Goal: Transaction & Acquisition: Purchase product/service

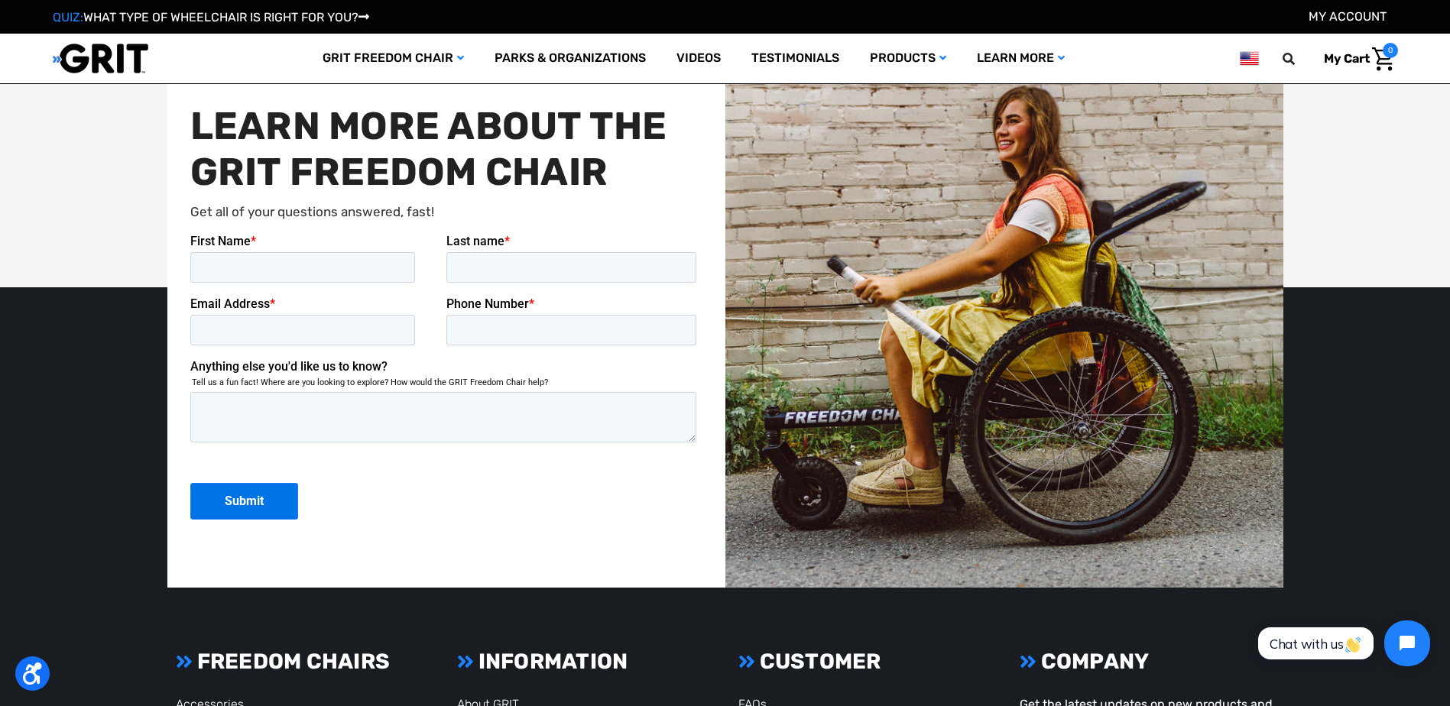
scroll to position [3867, 0]
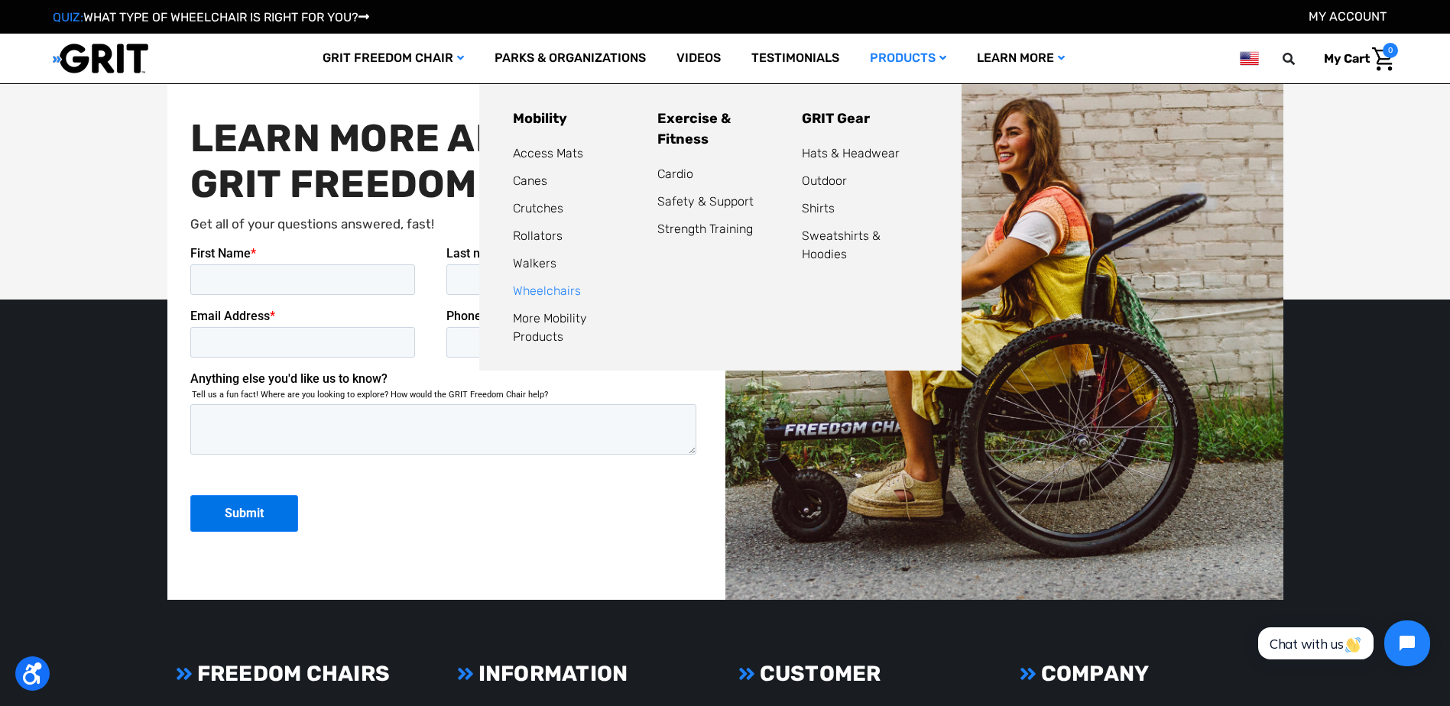
click at [524, 292] on link "Wheelchairs" at bounding box center [547, 291] width 68 height 15
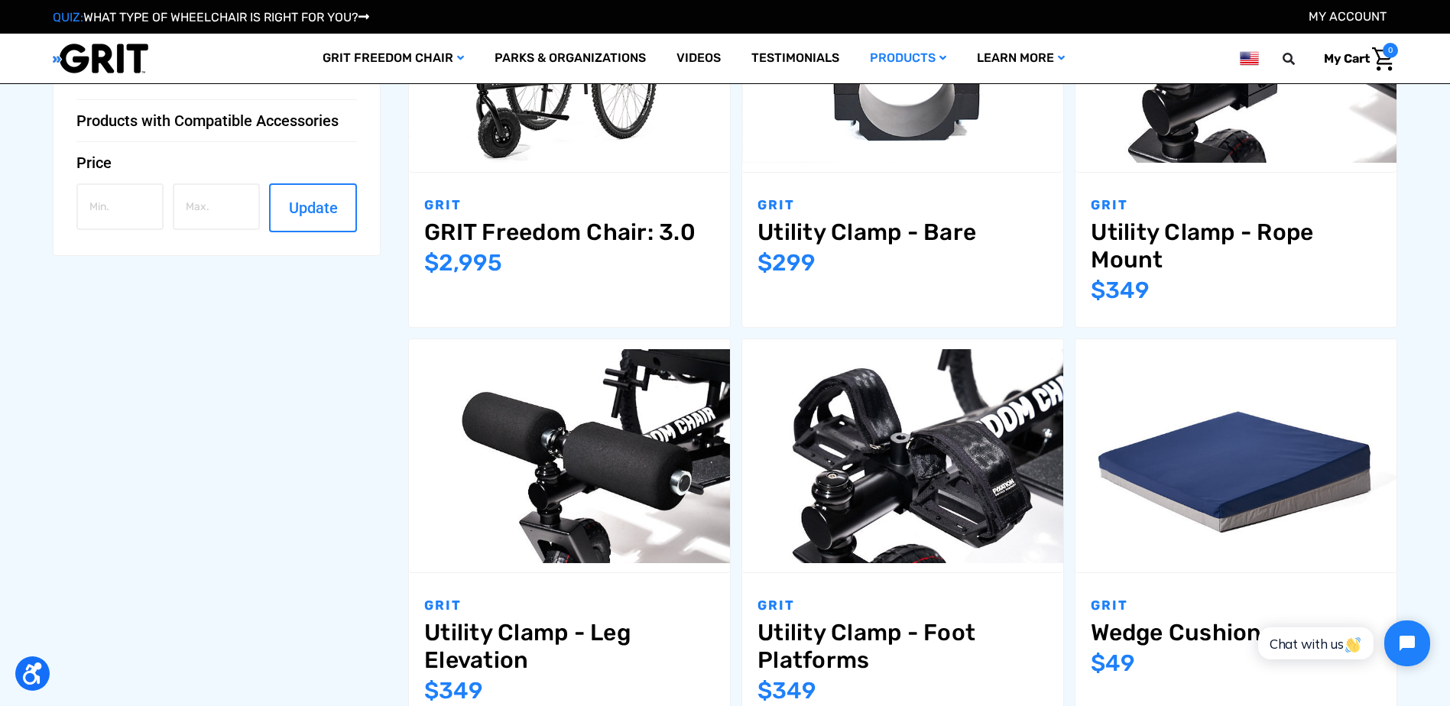
scroll to position [535, 0]
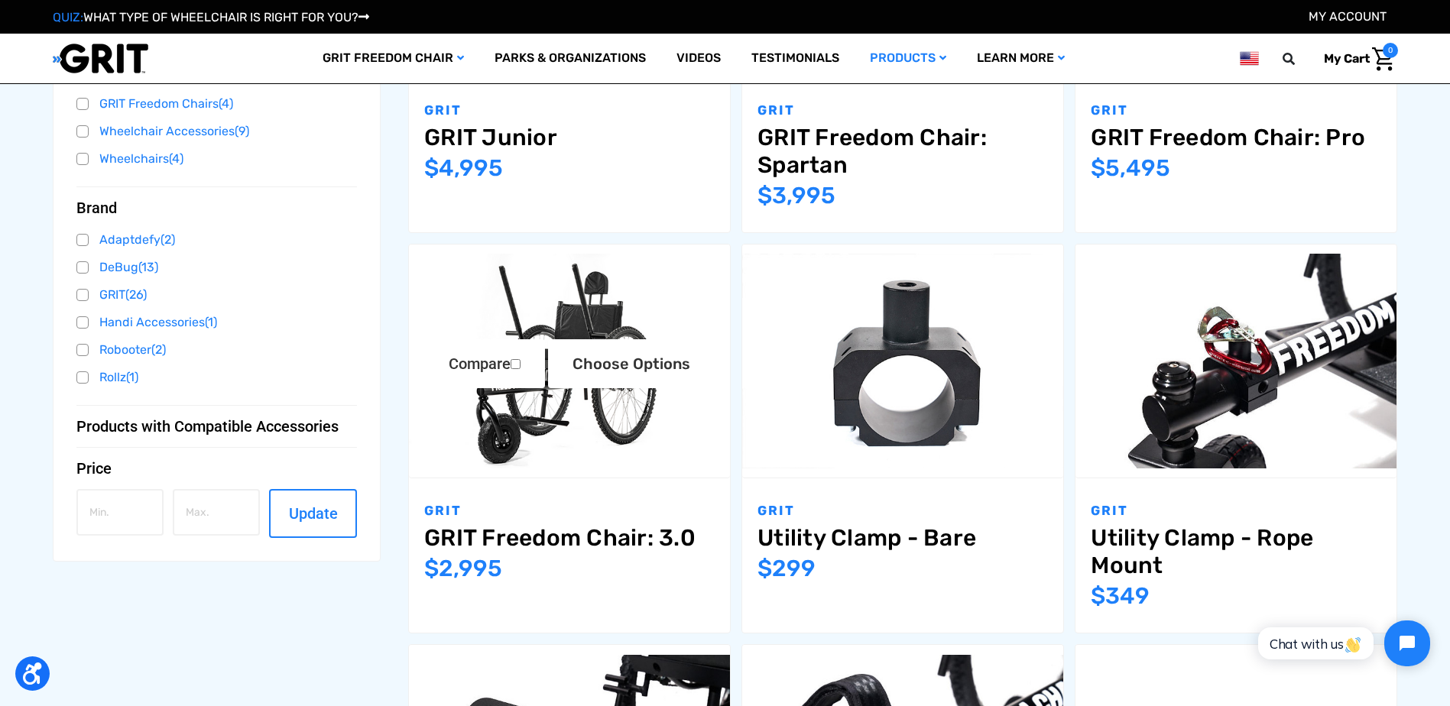
click at [577, 434] on img "GRIT Freedom Chair: 3.0,$2,995.00\a" at bounding box center [569, 361] width 321 height 214
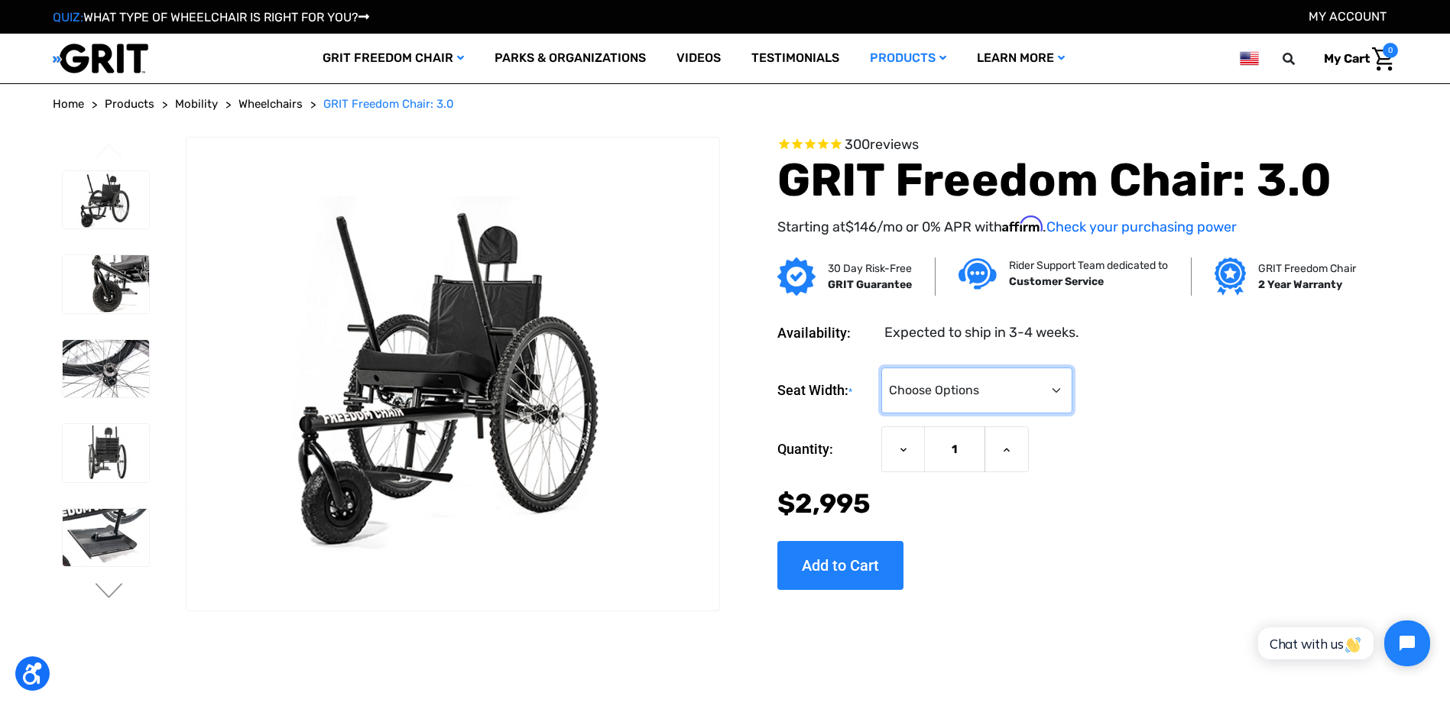
click at [1014, 391] on select "Choose Options 16" 18" 20"" at bounding box center [976, 391] width 191 height 46
select select "326"
click at [881, 368] on select "Choose Options 16" 18" 20"" at bounding box center [976, 391] width 191 height 46
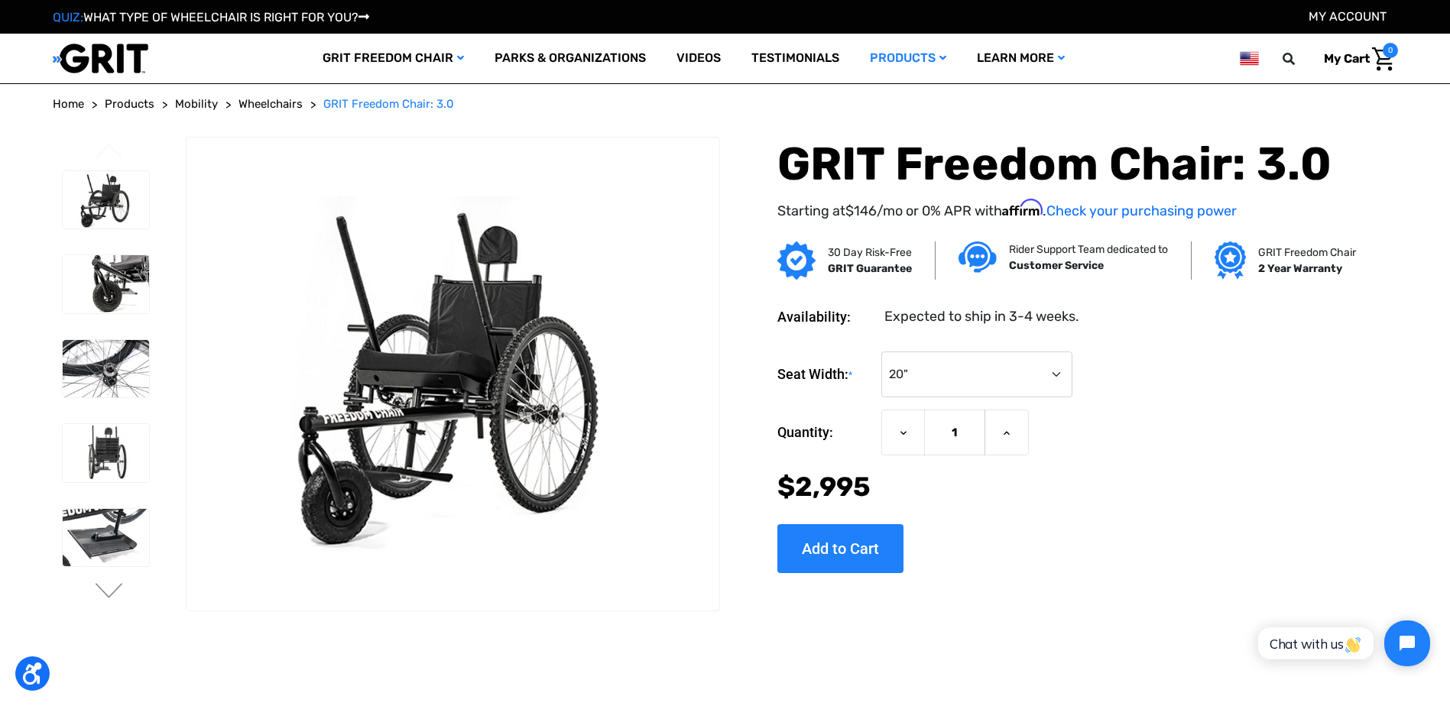
click at [1196, 478] on div "Now: $2,995" at bounding box center [1063, 487] width 573 height 41
click at [833, 553] on input "Add to Cart" at bounding box center [840, 548] width 126 height 49
type input "Add to Cart"
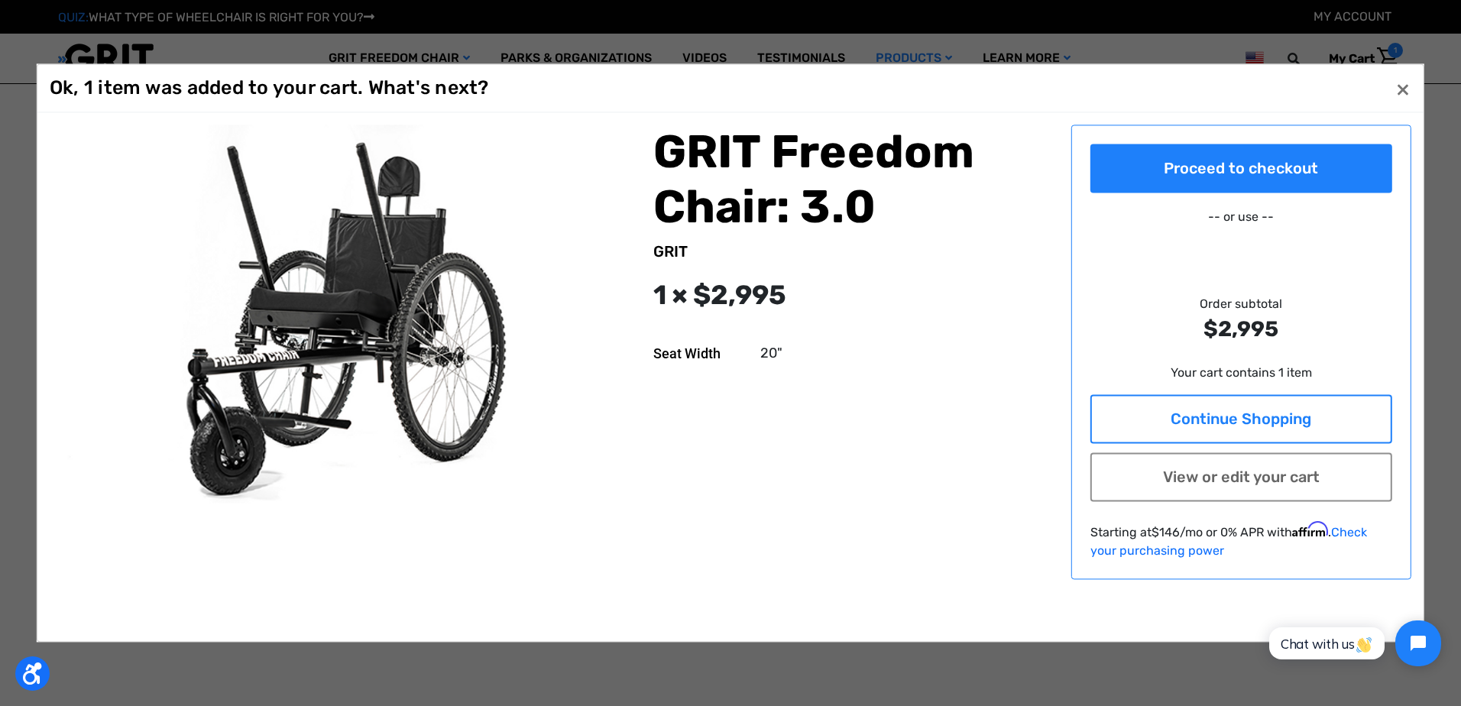
click at [1265, 418] on link "Continue Shopping" at bounding box center [1242, 418] width 303 height 49
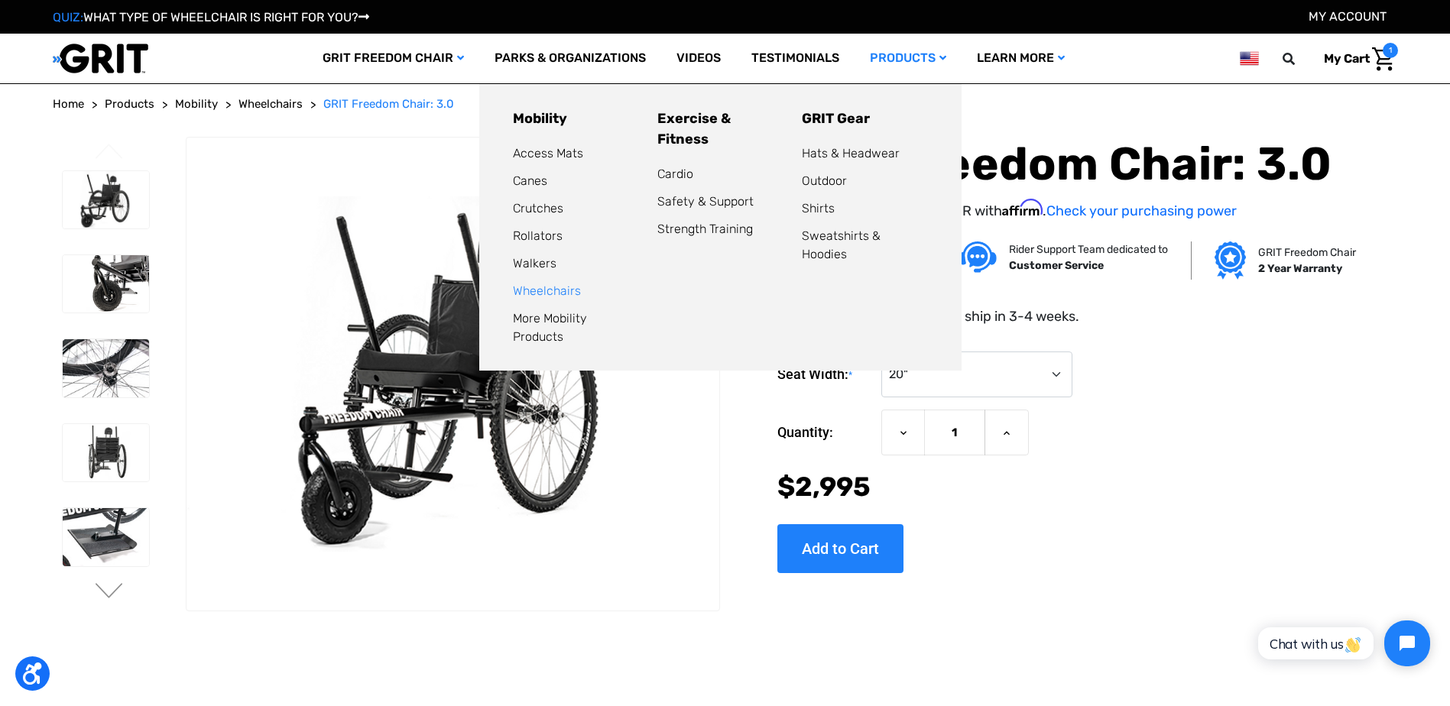
click at [551, 289] on link "Wheelchairs" at bounding box center [547, 291] width 68 height 15
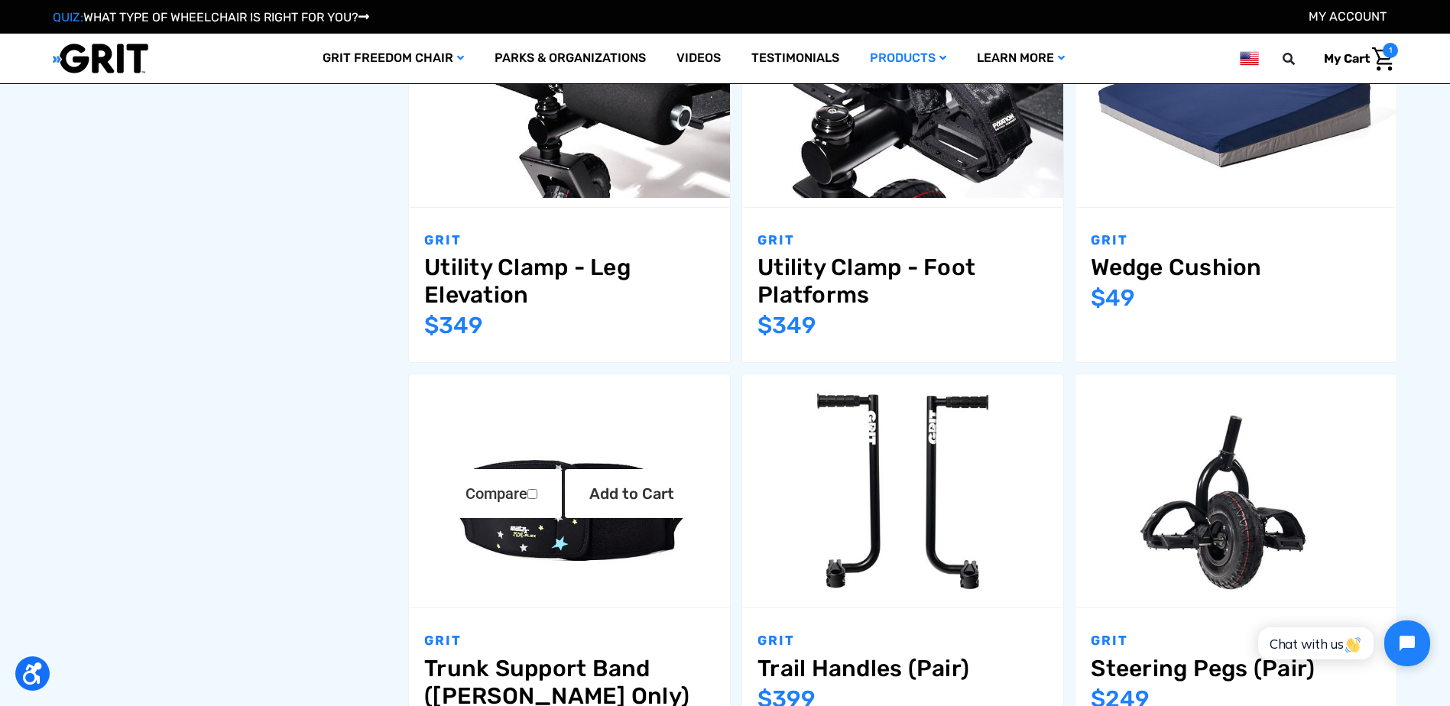
scroll to position [1376, 0]
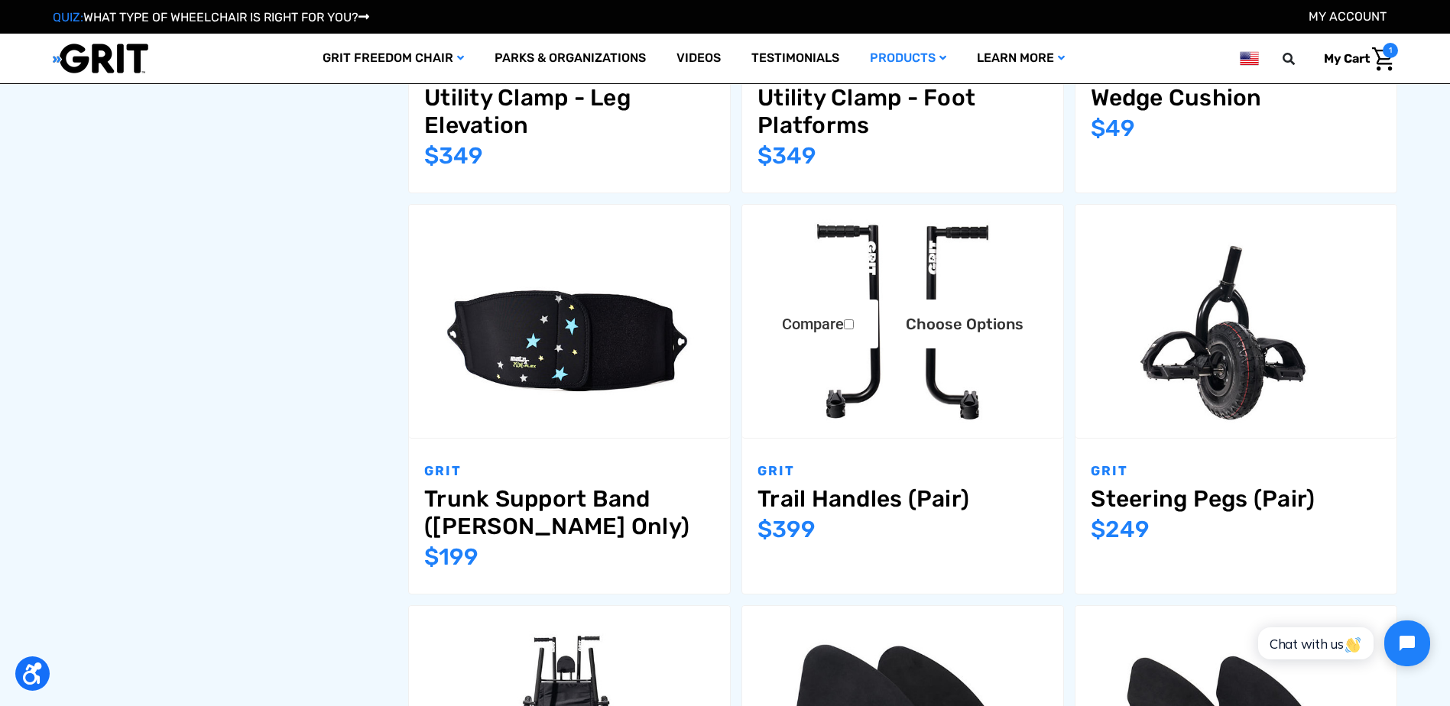
click at [888, 390] on img "Trail Handles (Pair),$399.00\a" at bounding box center [902, 322] width 321 height 214
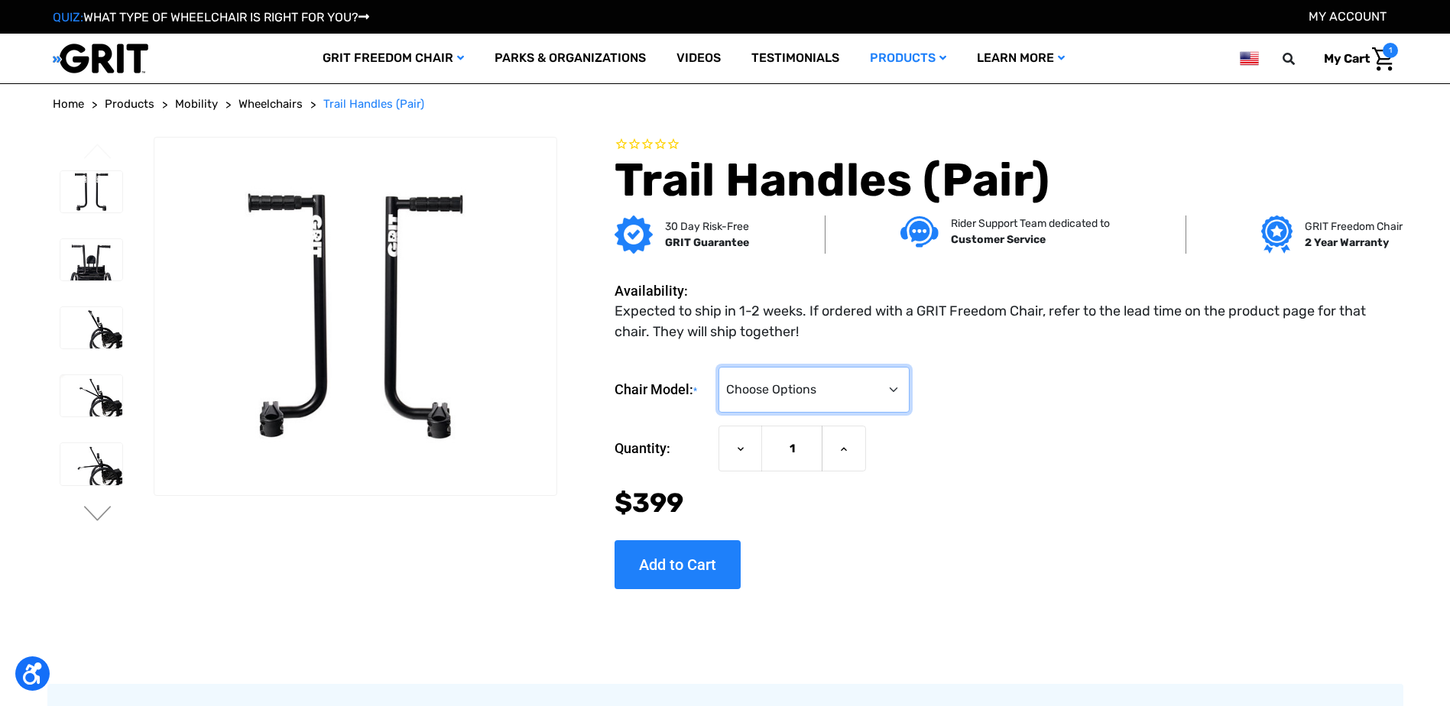
click at [858, 381] on select "Choose Options 3.0 / Spartan / KBF Active / CAF Sport Pro / CAF Pro Junior / CA…" at bounding box center [813, 390] width 191 height 46
select select "186"
click at [718, 367] on select "Choose Options 3.0 / Spartan / KBF Active / CAF Sport Pro / CAF Pro Junior / CA…" at bounding box center [813, 390] width 191 height 46
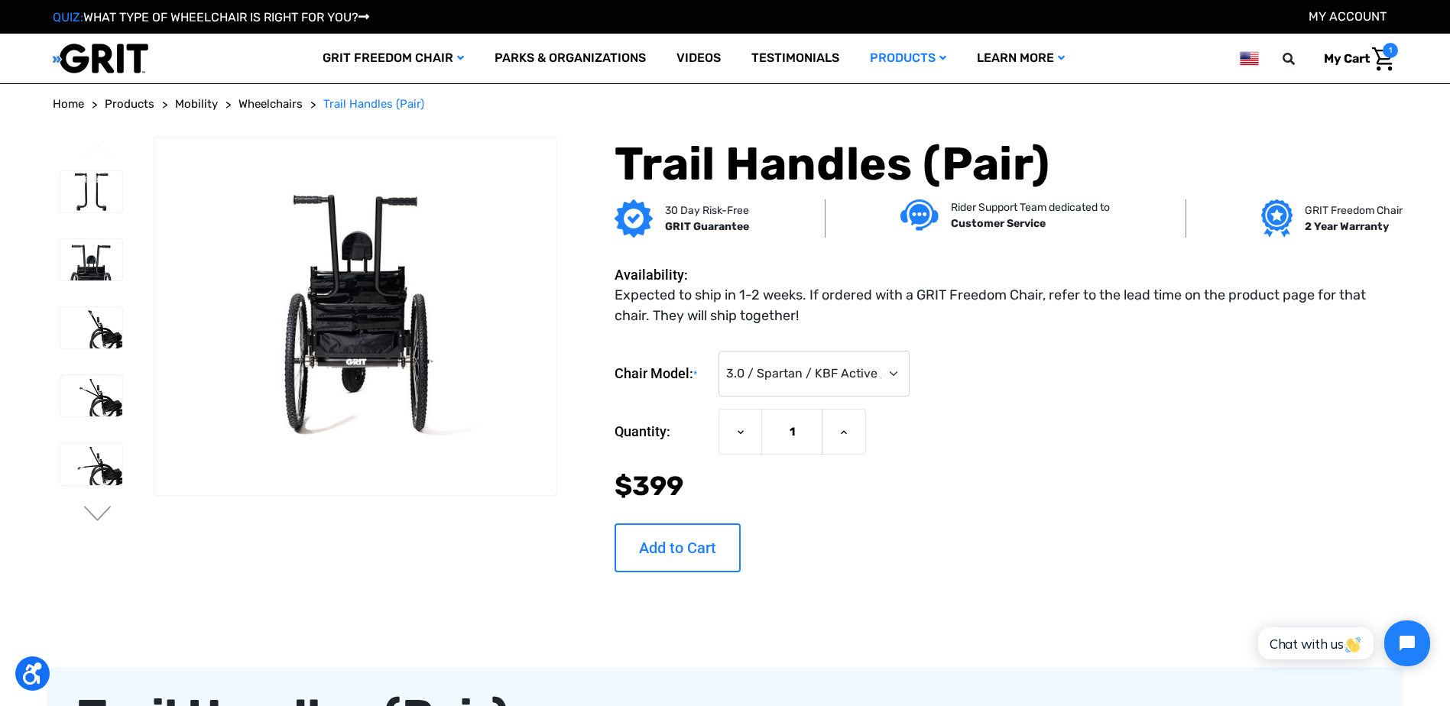
click at [696, 552] on input "Add to Cart" at bounding box center [678, 548] width 126 height 49
type input "Add to Cart"
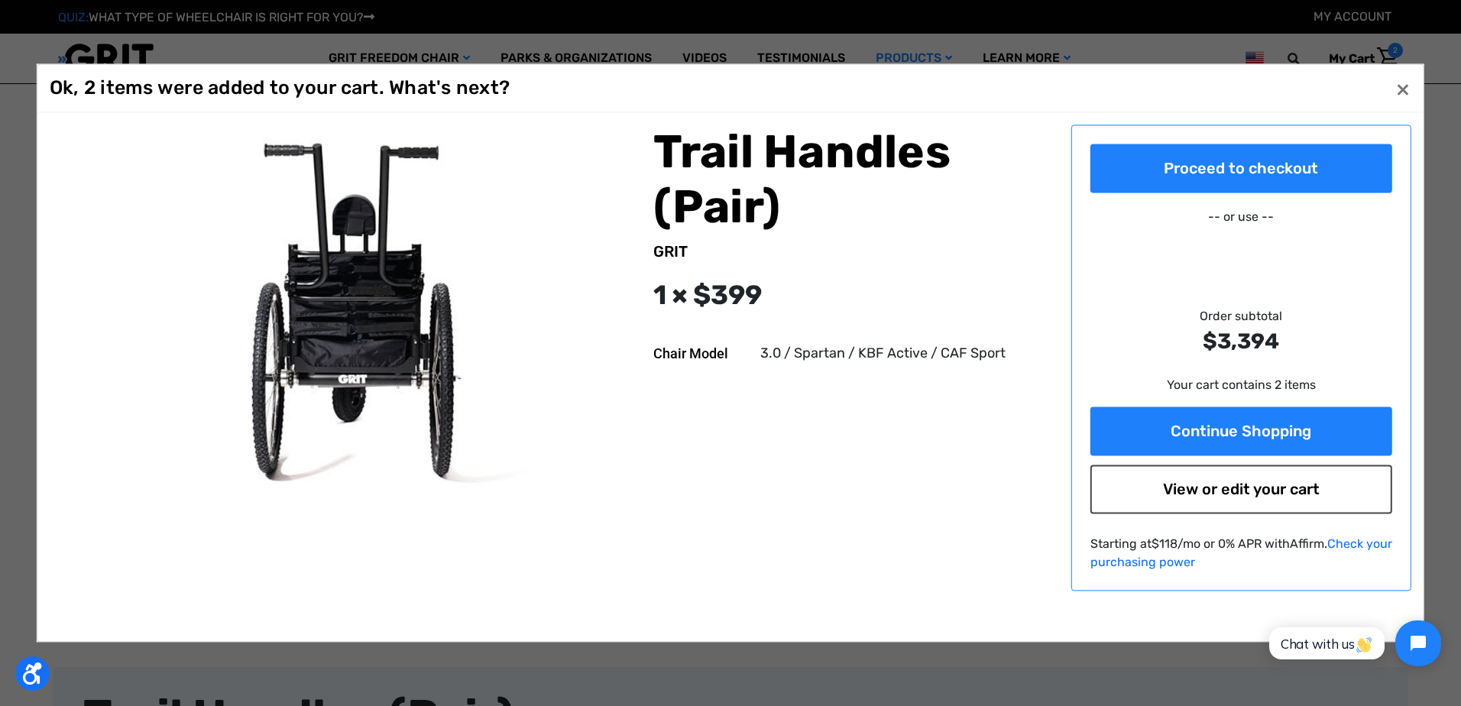
click at [1234, 495] on link "View or edit your cart" at bounding box center [1242, 489] width 303 height 49
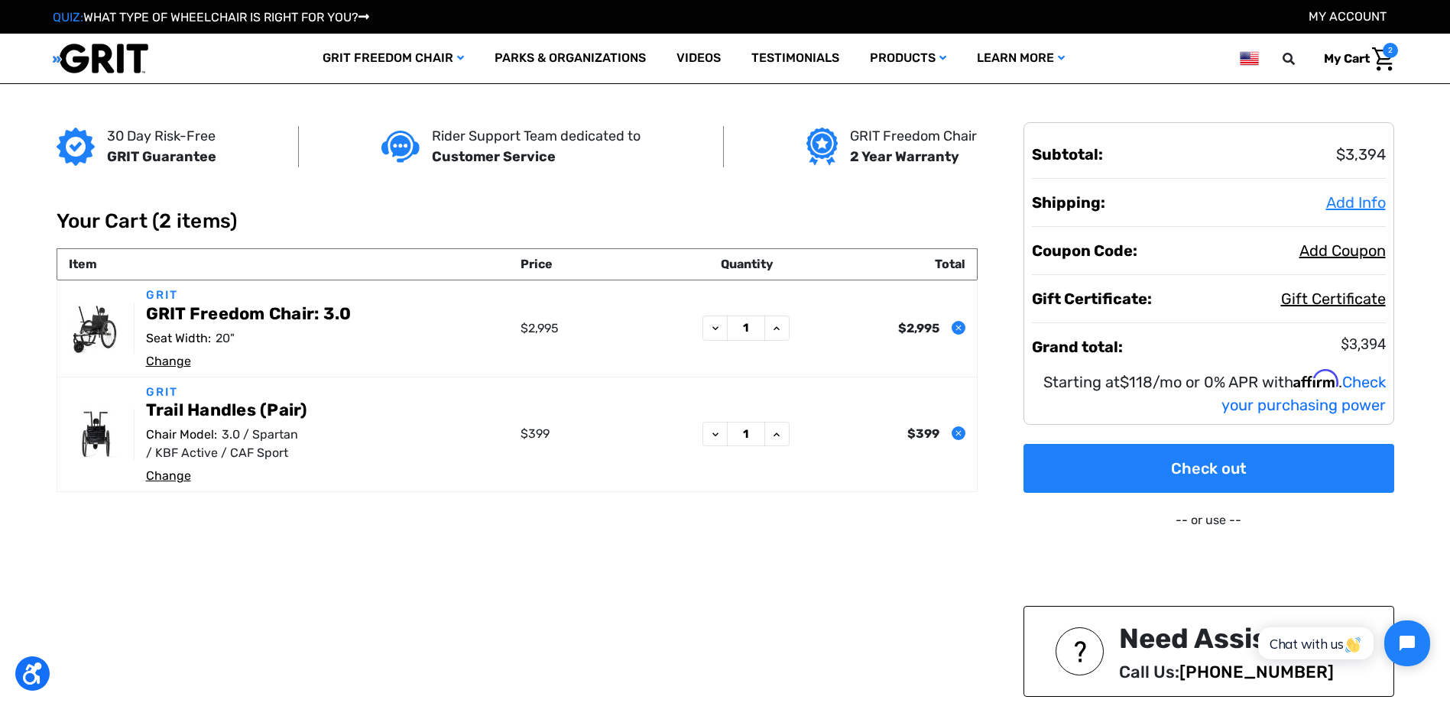
click at [1338, 206] on span "Add Info" at bounding box center [1356, 202] width 60 height 18
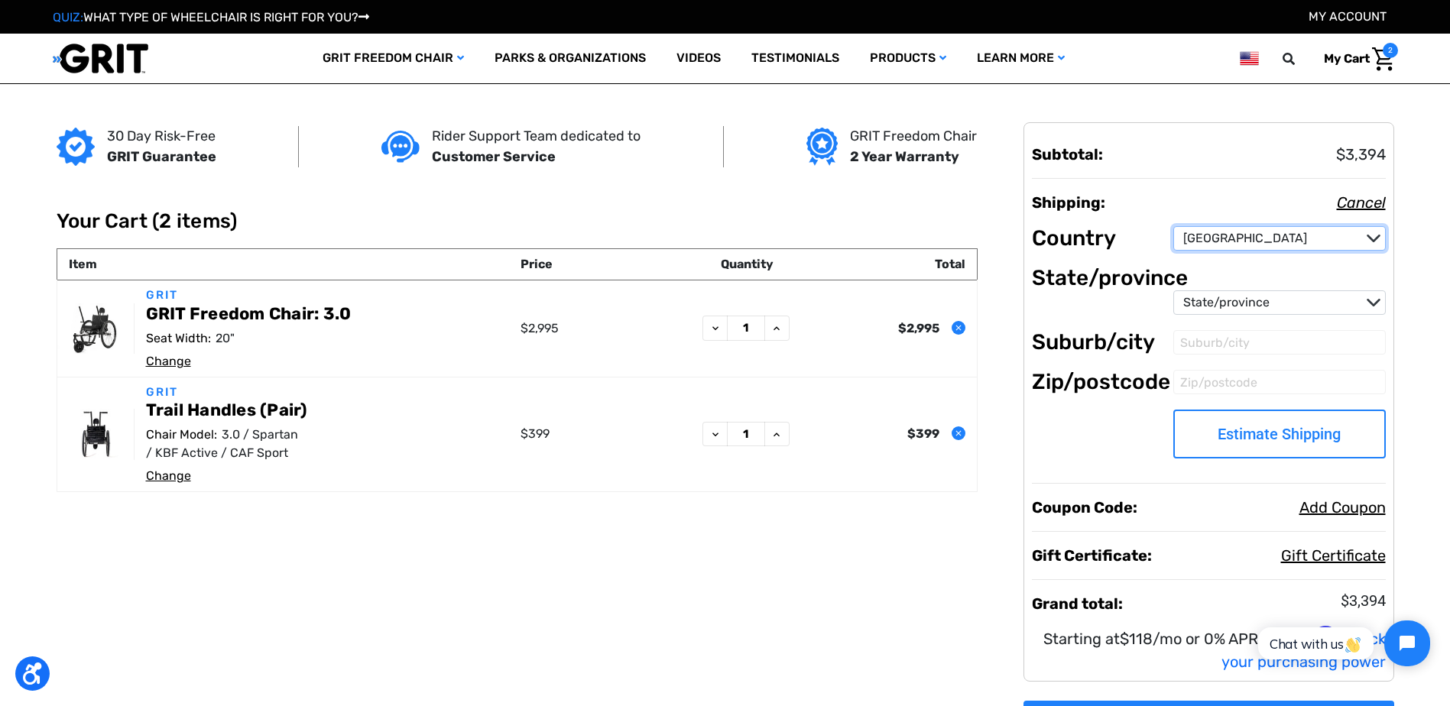
click at [1270, 235] on select "Country [GEOGRAPHIC_DATA] [GEOGRAPHIC_DATA] [GEOGRAPHIC_DATA] [GEOGRAPHIC_DATA]…" at bounding box center [1279, 238] width 212 height 24
click at [1173, 226] on select "Country [GEOGRAPHIC_DATA] [GEOGRAPHIC_DATA] [GEOGRAPHIC_DATA] [GEOGRAPHIC_DATA]…" at bounding box center [1279, 238] width 212 height 24
click at [1231, 307] on select "State/province [US_STATE] [US_STATE] [US_STATE] [US_STATE] [US_STATE] Armed For…" at bounding box center [1279, 302] width 212 height 24
select select "23"
click at [1173, 290] on select "State/province [US_STATE] [US_STATE] [US_STATE] [US_STATE] [US_STATE] Armed For…" at bounding box center [1279, 302] width 212 height 24
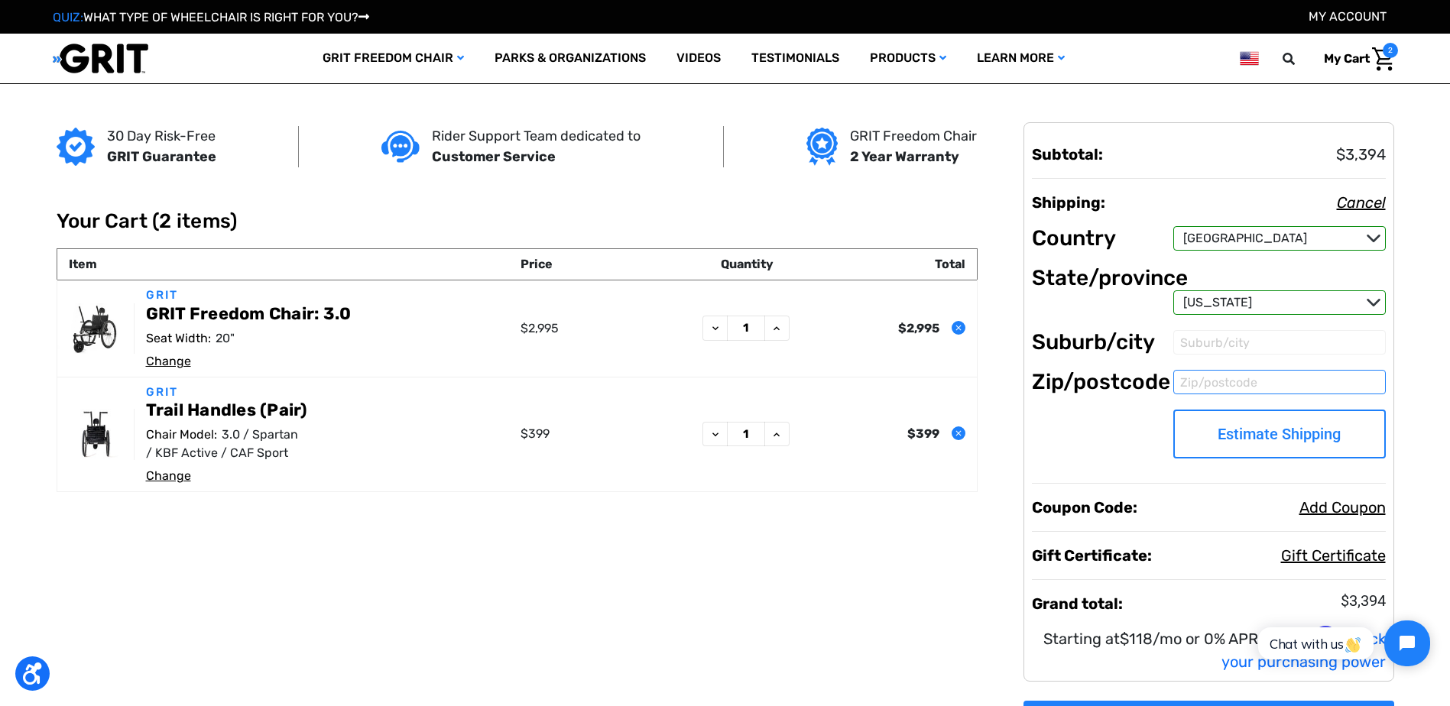
click at [1210, 378] on input "Zip/postcode" at bounding box center [1279, 382] width 212 height 24
type input "60041"
click at [1078, 450] on dl "Country Country Afghanistan Åland Islands Albania Algeria American Samoa Andorr…" at bounding box center [1209, 325] width 354 height 292
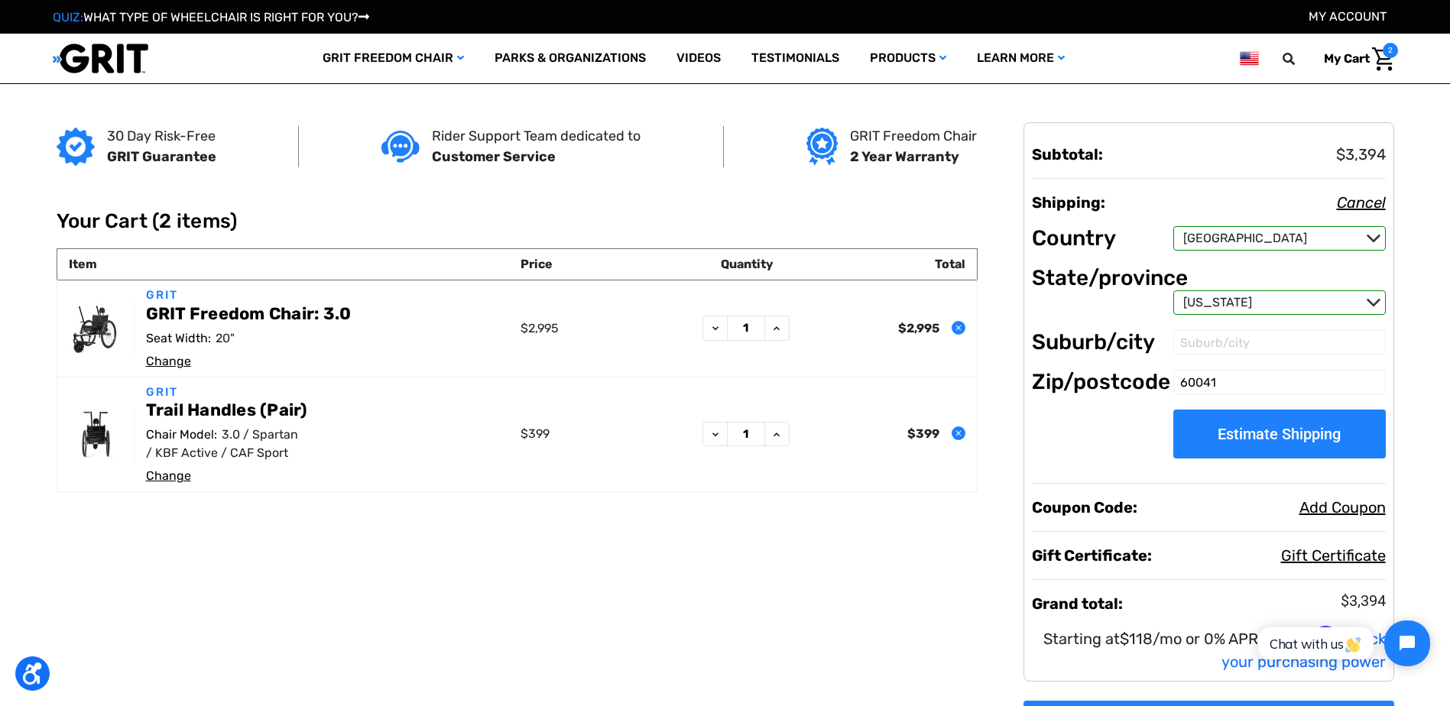
click at [1192, 433] on button "Estimate Shipping" at bounding box center [1279, 434] width 212 height 49
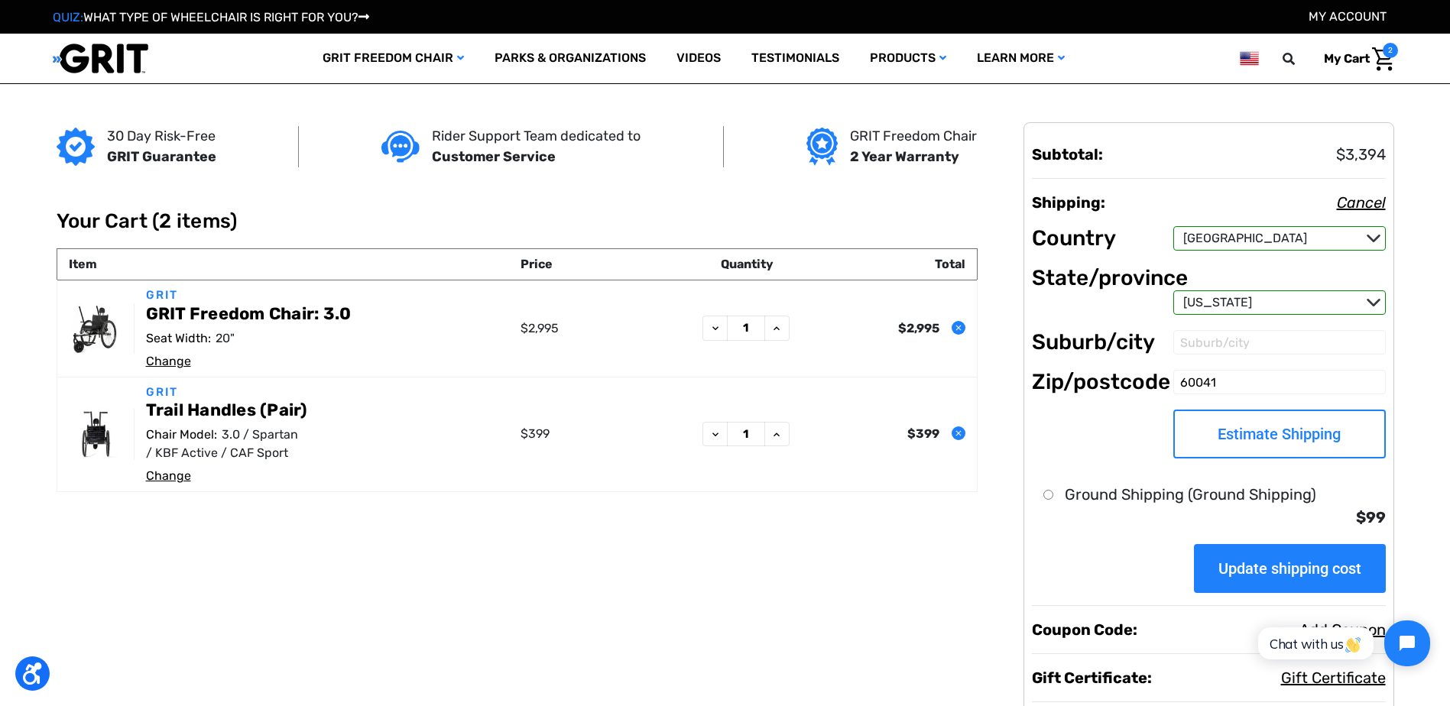
click at [1222, 559] on input "Update shipping cost" at bounding box center [1290, 568] width 192 height 49
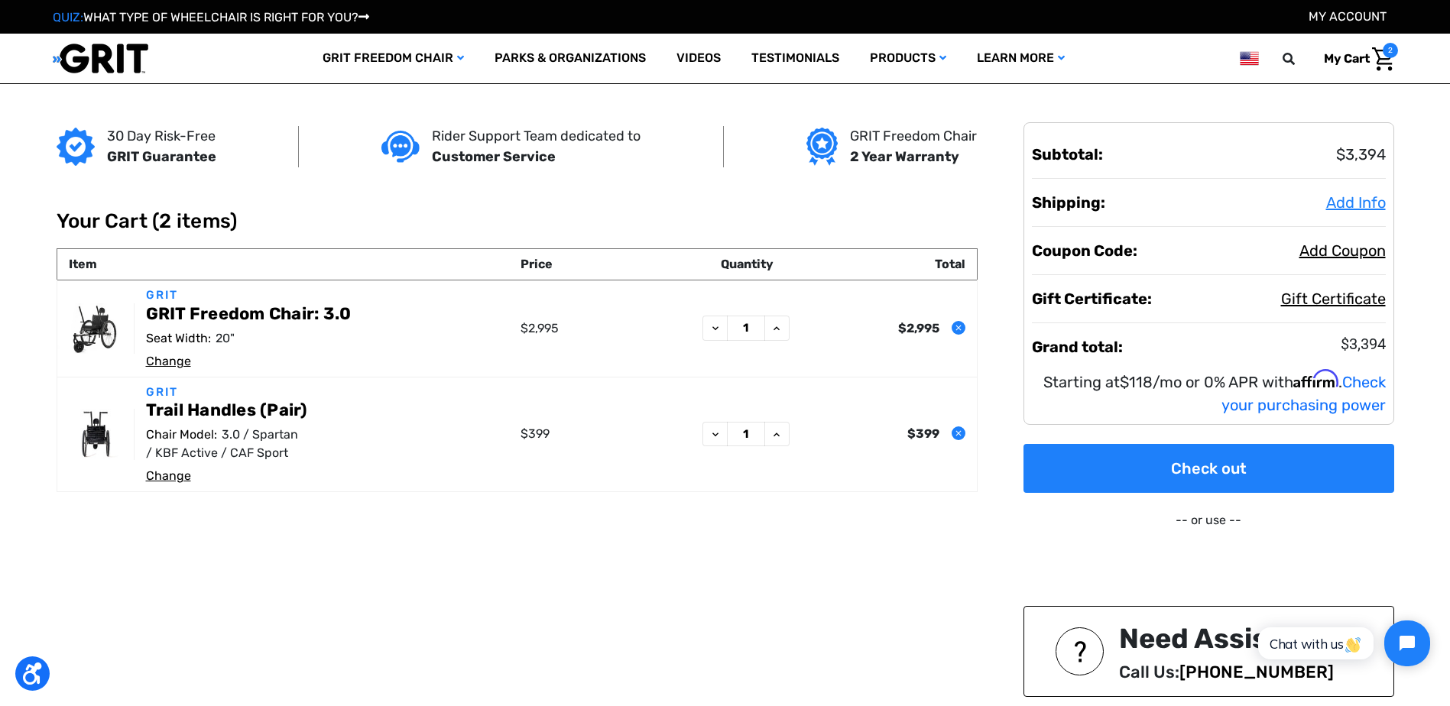
click at [1351, 200] on span "Add Info" at bounding box center [1356, 202] width 60 height 18
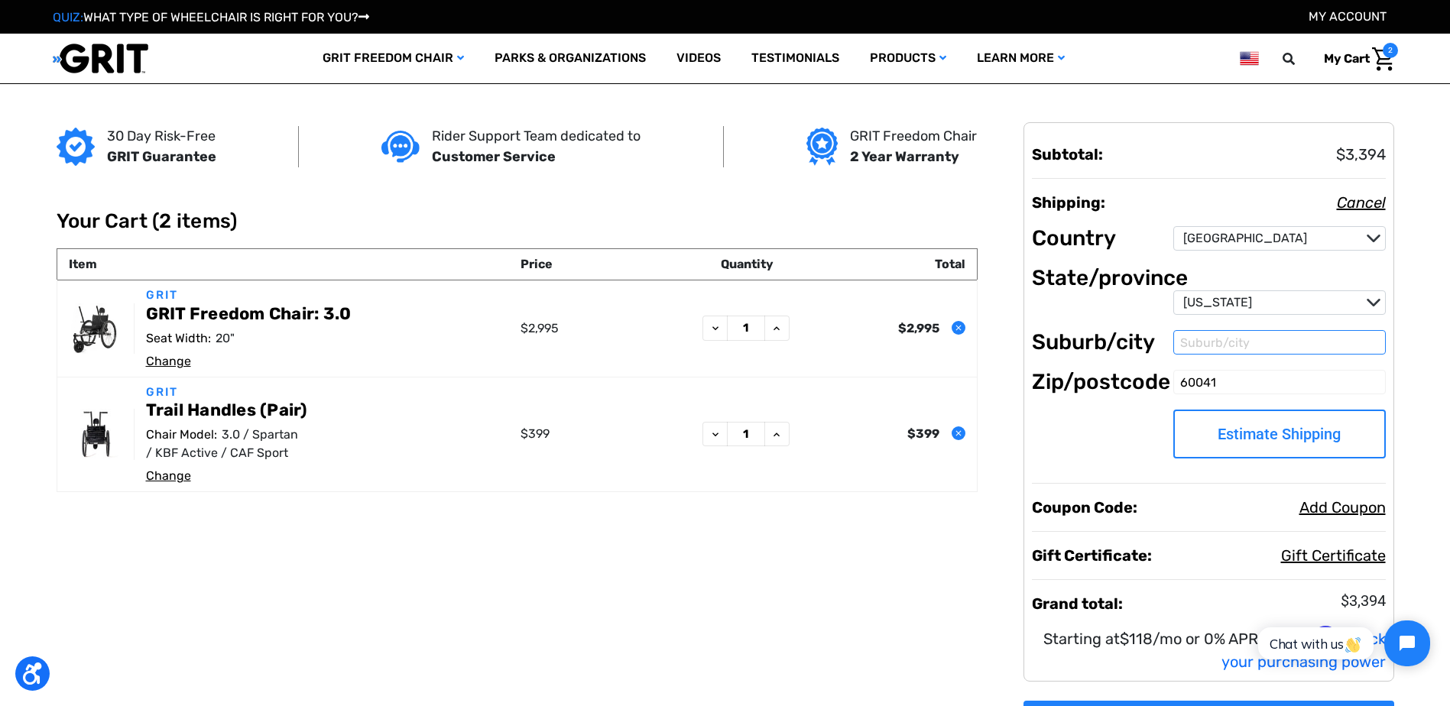
click at [1254, 342] on input "Suburb/city" at bounding box center [1279, 342] width 212 height 24
type input "Ingleside"
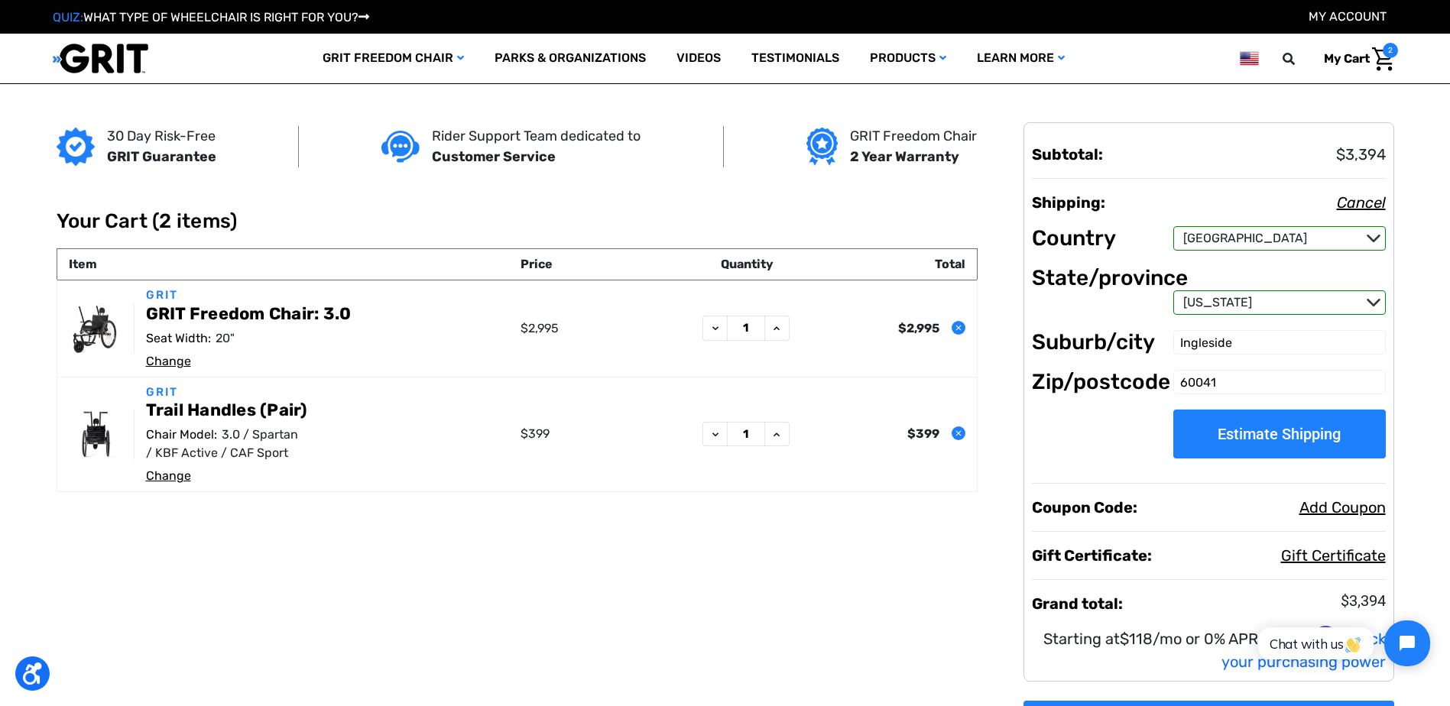
click at [1242, 430] on button "Estimate Shipping" at bounding box center [1279, 434] width 212 height 49
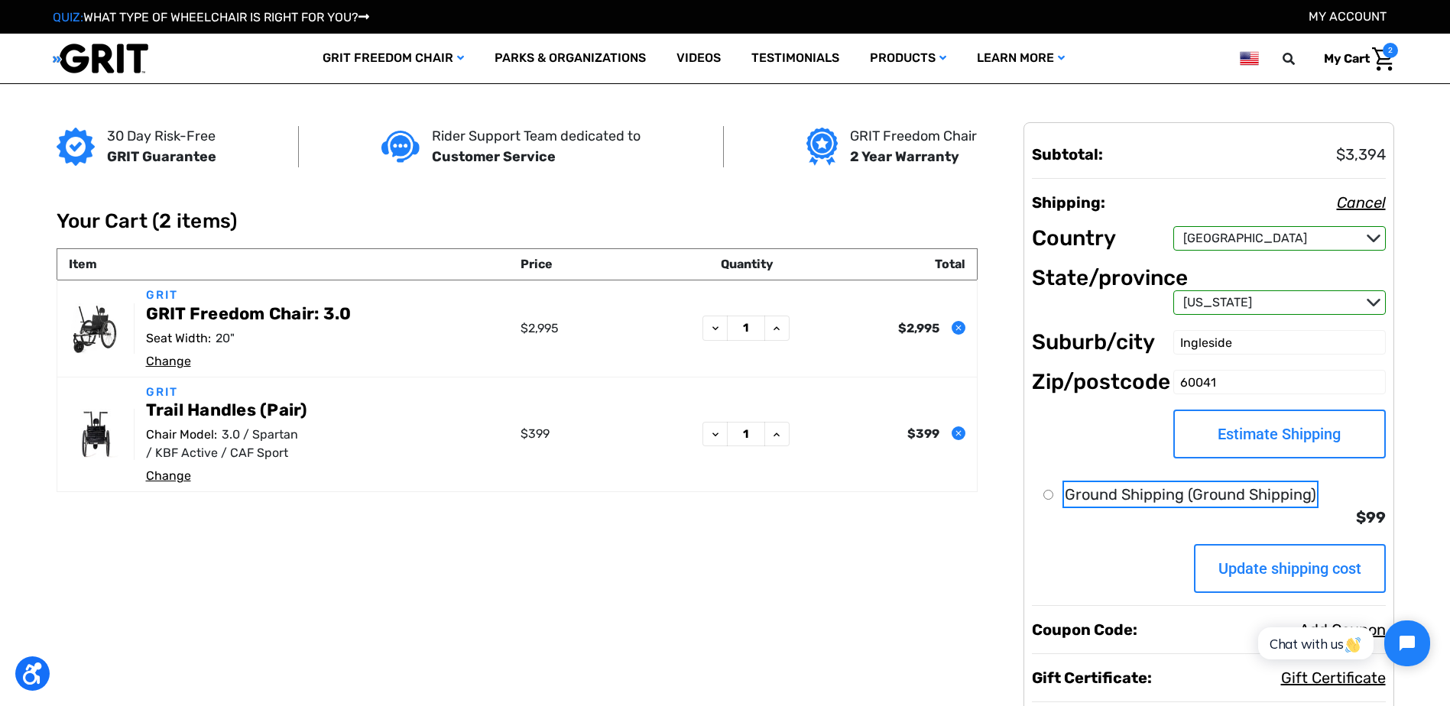
click at [1052, 494] on input "Ground Shipping (Ground Shipping)" at bounding box center [1048, 495] width 10 height 10
radio input "true"
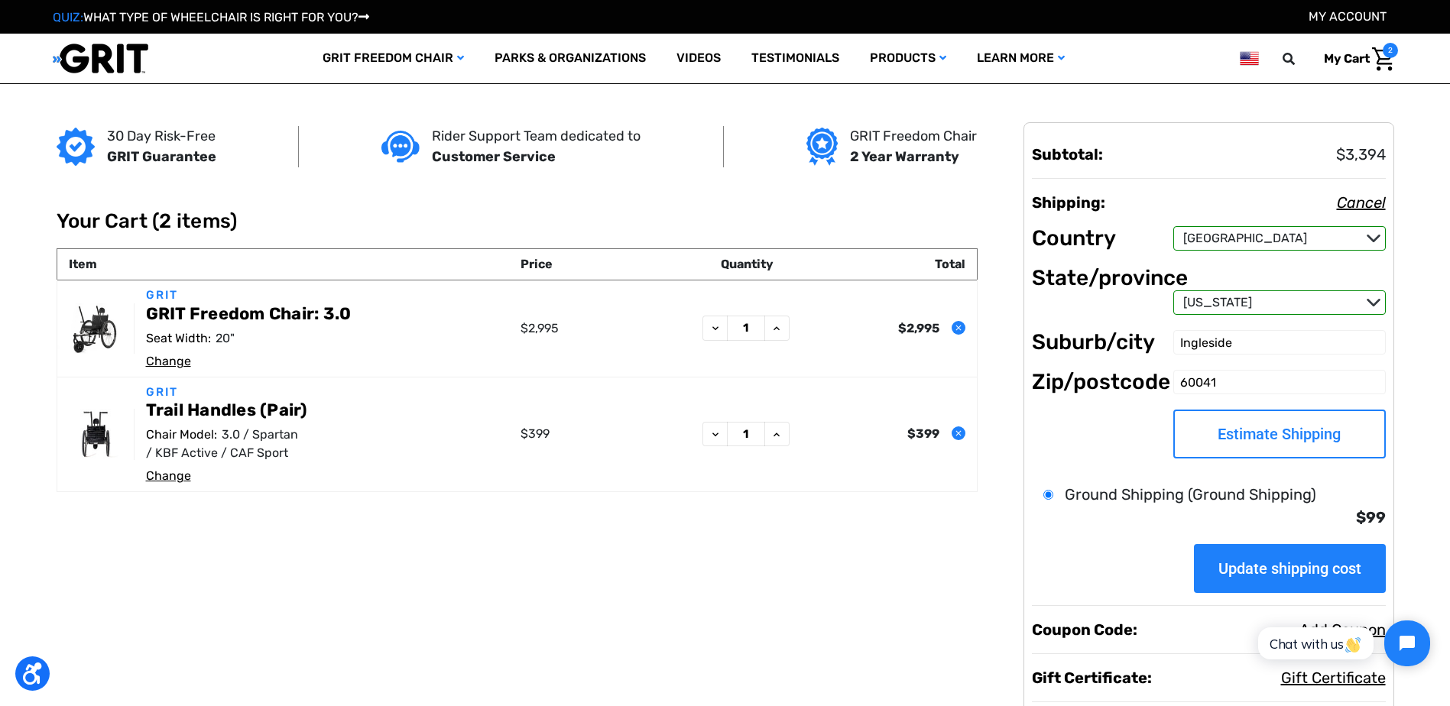
click at [1263, 568] on input "Update shipping cost" at bounding box center [1290, 568] width 192 height 49
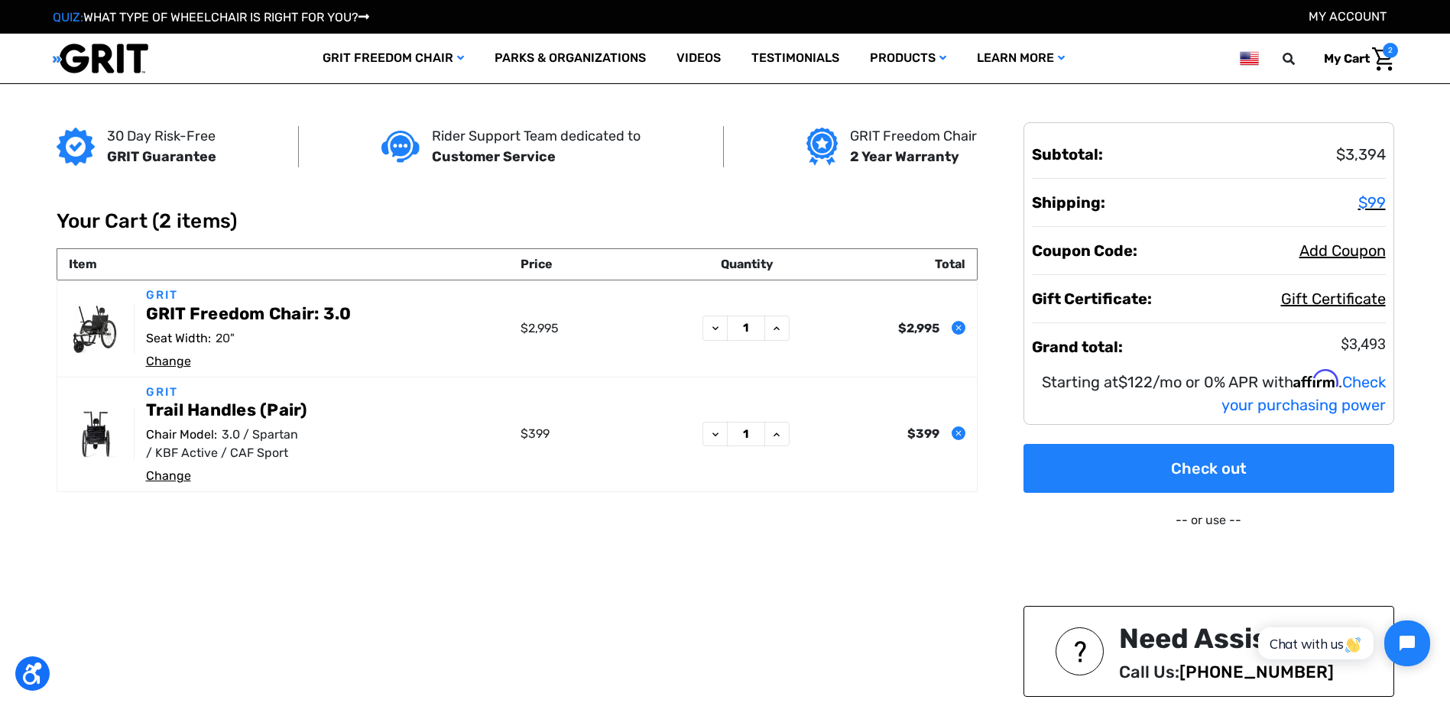
click at [1411, 531] on main "30 Day Risk-Free GRIT Guarantee Rider Support Team dedicated to Customer Servic…" at bounding box center [725, 453] width 1450 height 739
click at [959, 333] on button "Remove GRIT Freedom Chair: 3.0 from cart" at bounding box center [959, 328] width 14 height 14
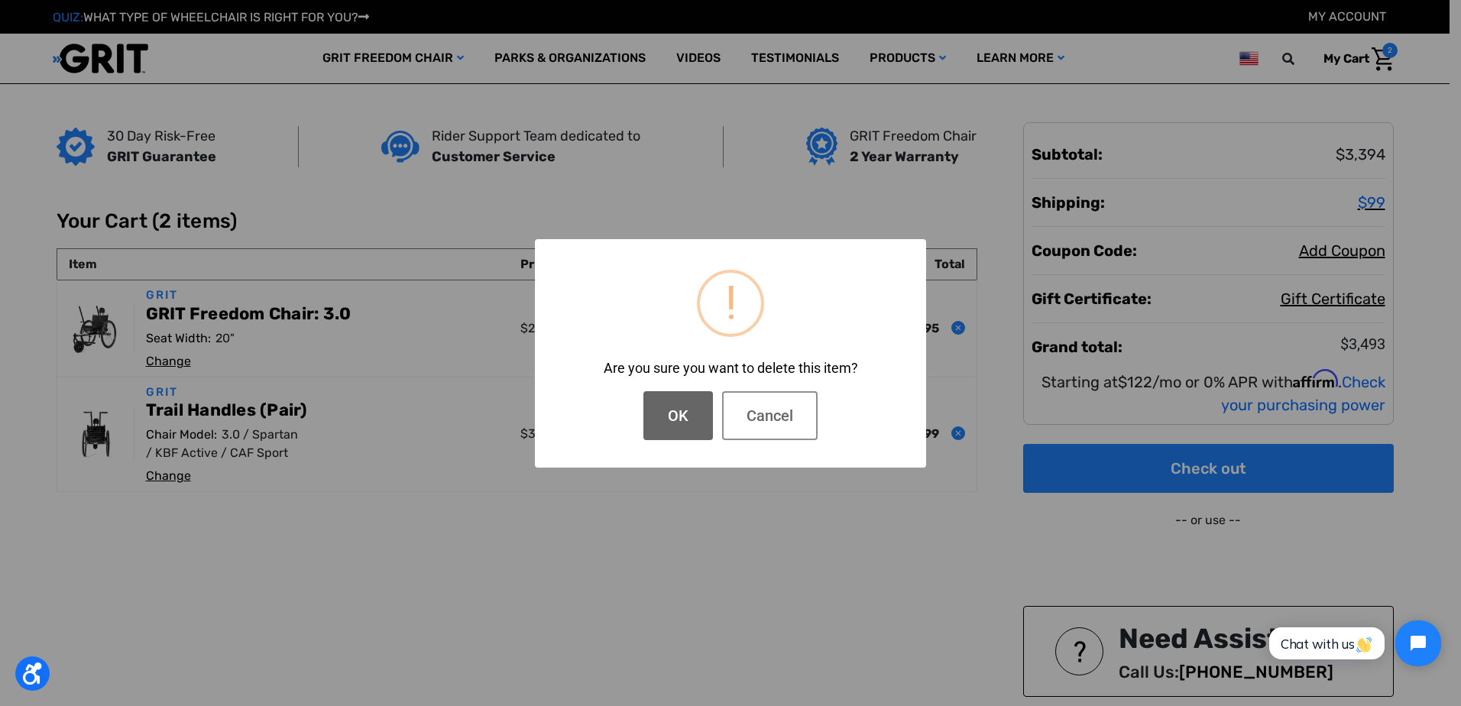
click at [674, 427] on button "OK" at bounding box center [679, 415] width 70 height 49
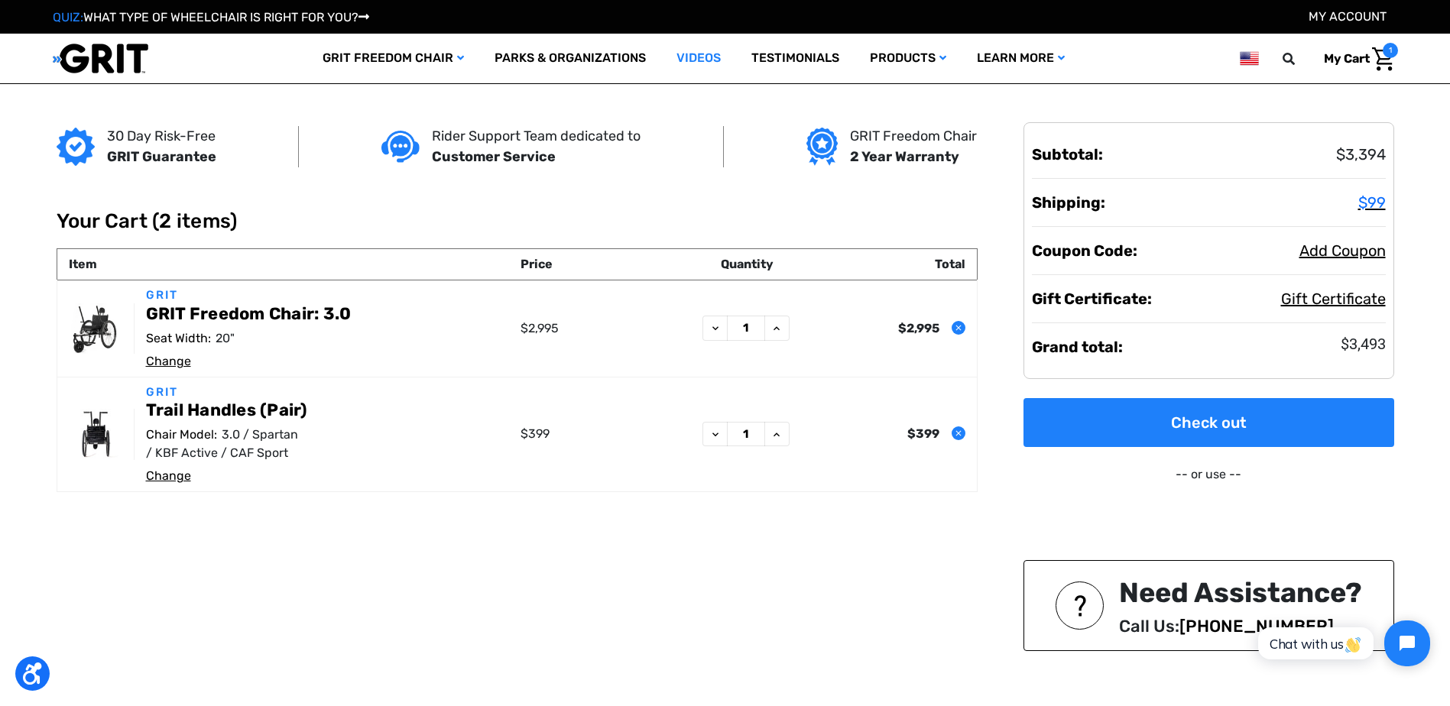
click at [698, 57] on link "Videos" at bounding box center [698, 59] width 75 height 50
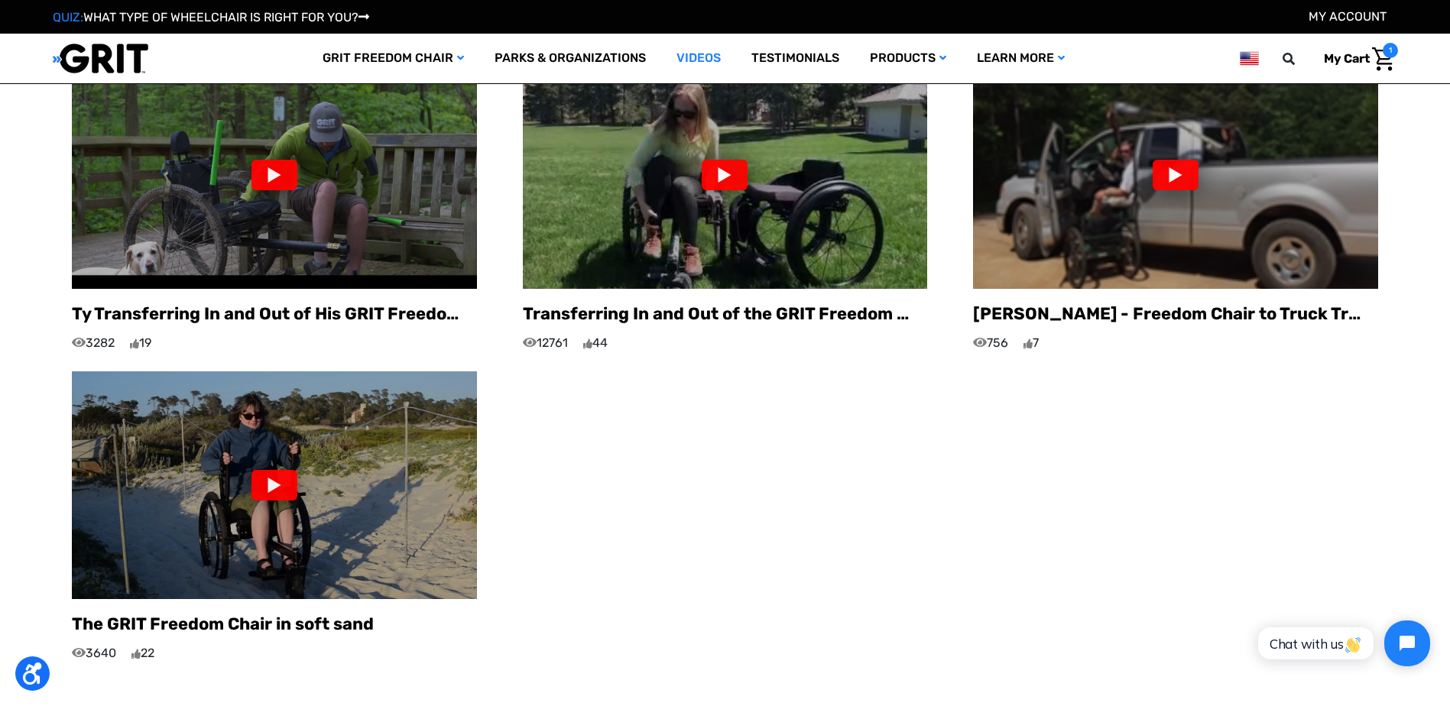
scroll to position [1376, 0]
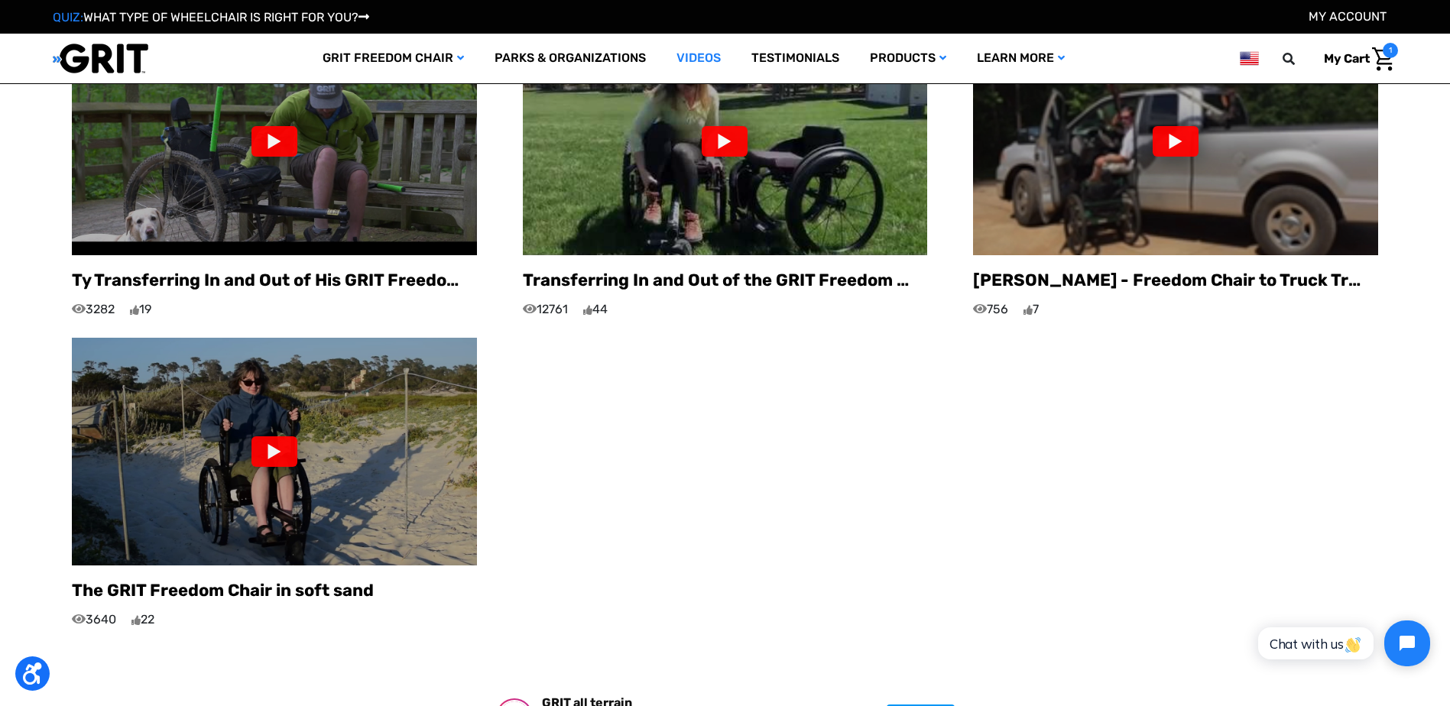
click at [203, 443] on img at bounding box center [274, 452] width 405 height 228
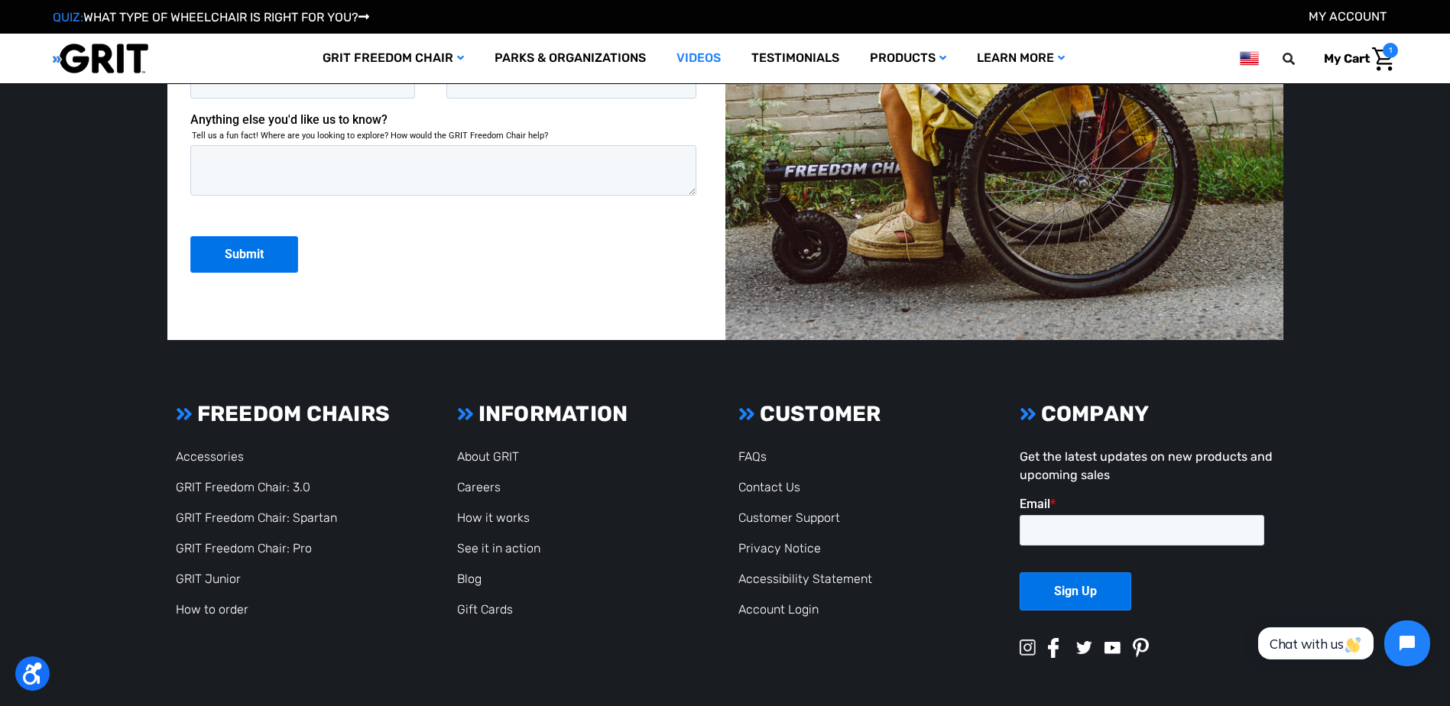
scroll to position [2658, 0]
